Goal: Check status: Check status

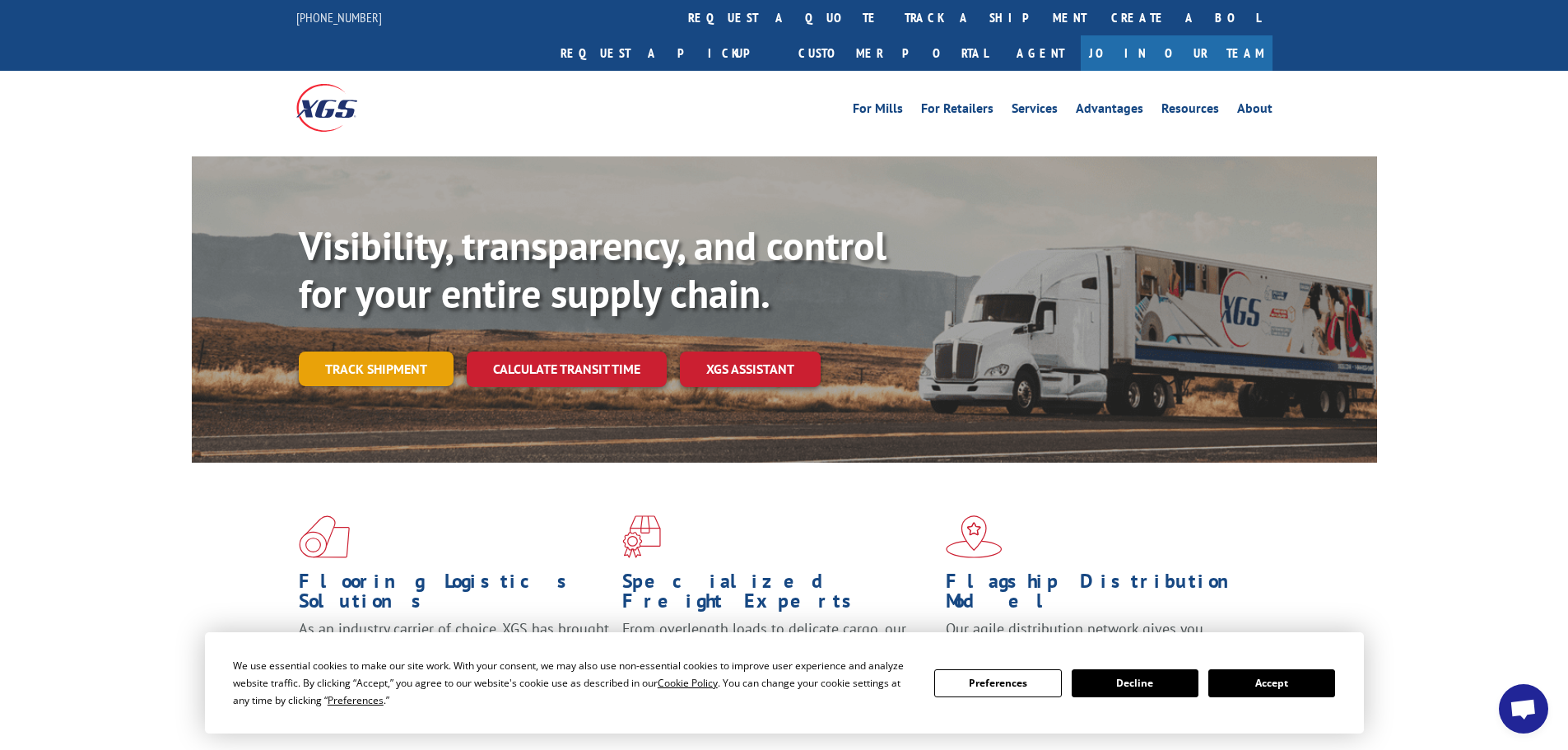
click at [333, 352] on link "Track shipment" at bounding box center [376, 368] width 155 height 34
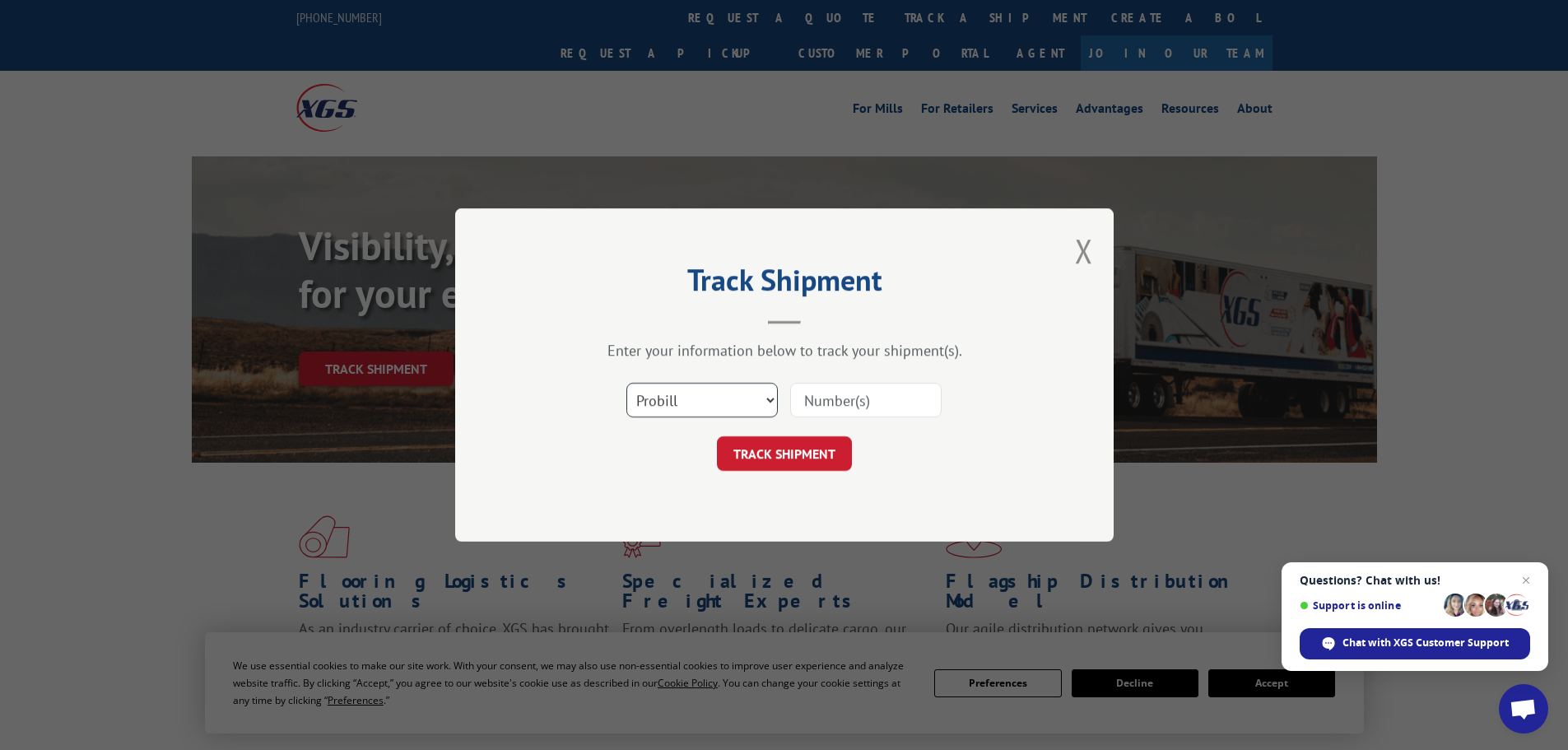
click at [687, 400] on select "Select category... Probill BOL PO" at bounding box center [702, 399] width 152 height 34
select select "bol"
click at [626, 382] on select "Select category... Probill BOL PO" at bounding box center [702, 399] width 152 height 34
click at [823, 405] on input at bounding box center [866, 399] width 152 height 34
paste input "479141"
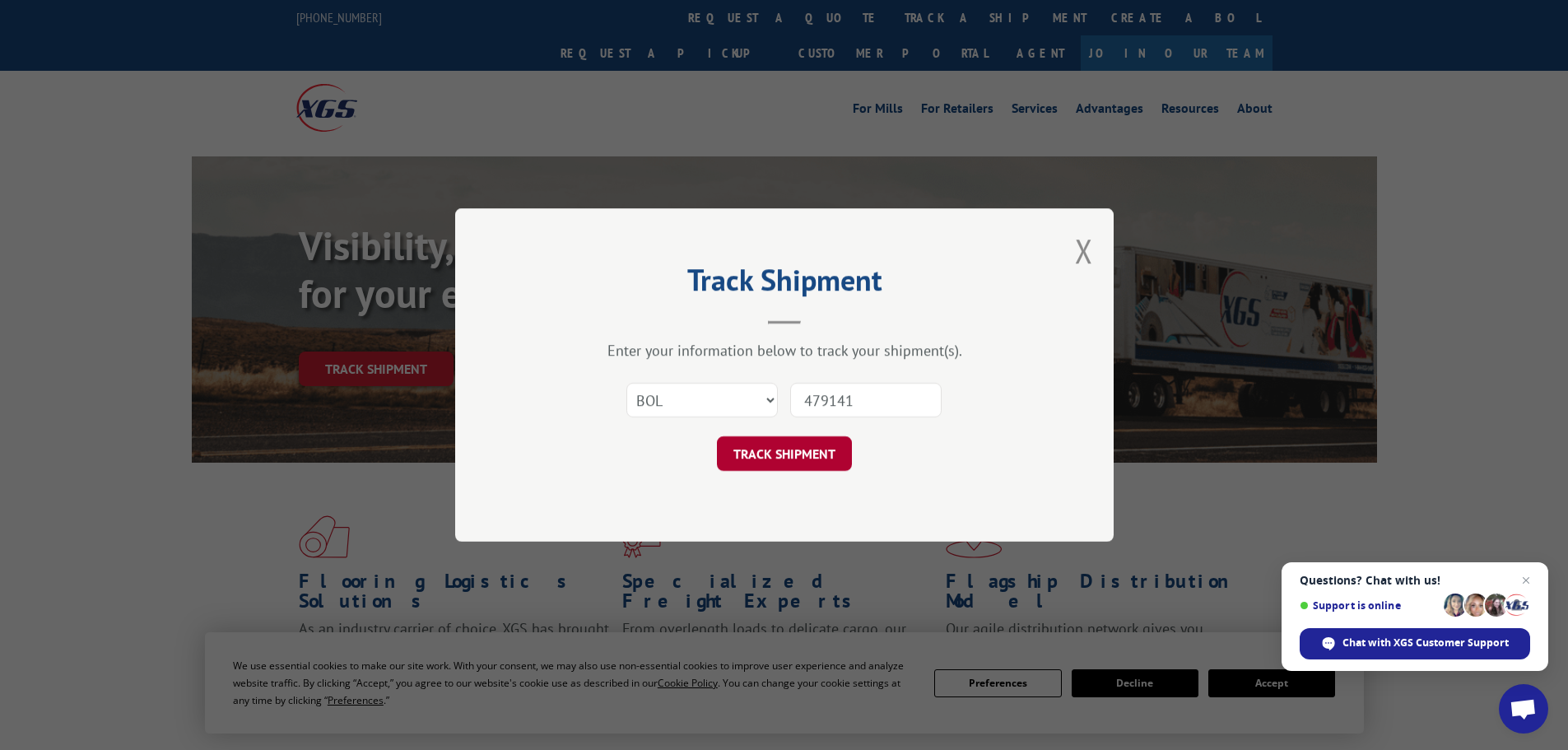
type input "479141"
click at [781, 453] on button "TRACK SHIPMENT" at bounding box center [784, 453] width 135 height 34
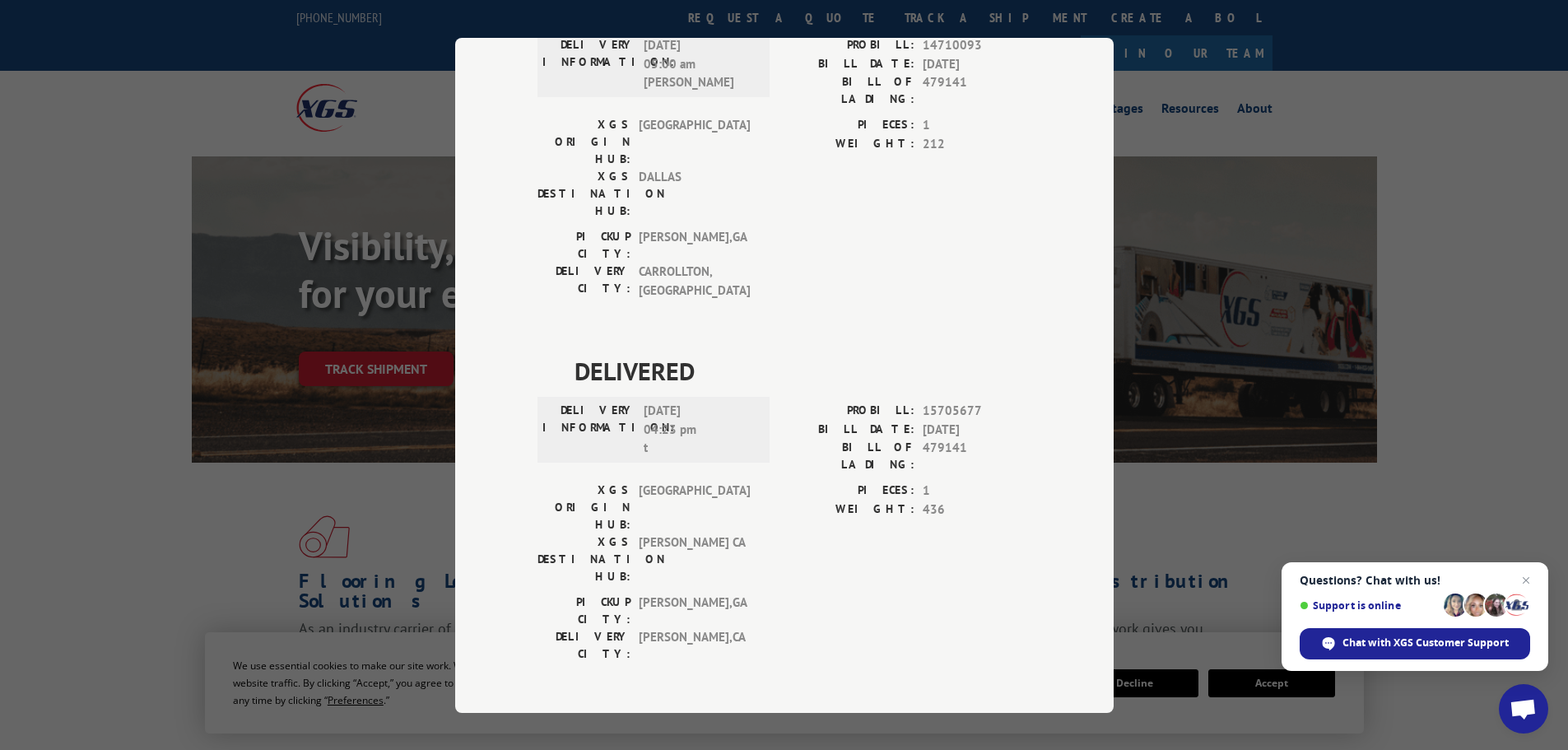
scroll to position [576, 0]
